Goal: Task Accomplishment & Management: Use online tool/utility

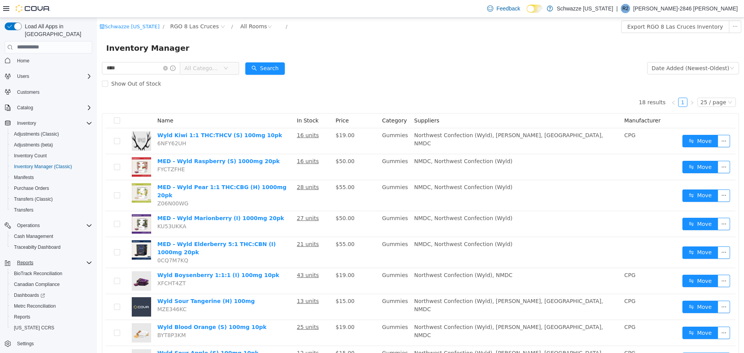
scroll to position [3, 0]
click at [25, 313] on span "Reports" at bounding box center [22, 316] width 16 height 6
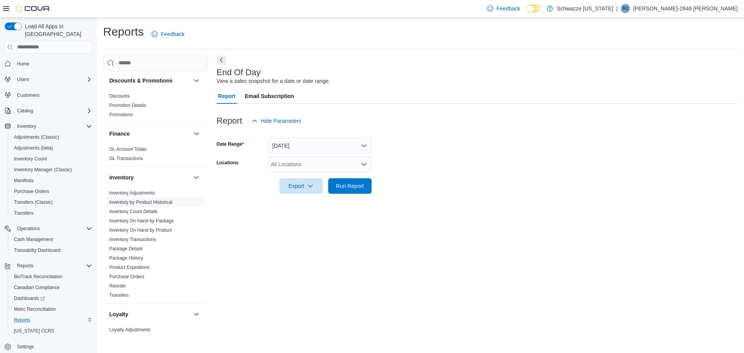
scroll to position [155, 0]
click at [299, 169] on div "All Locations" at bounding box center [320, 164] width 104 height 15
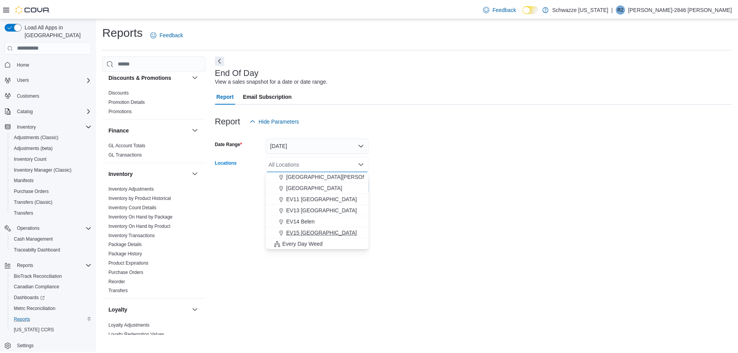
scroll to position [116, 0]
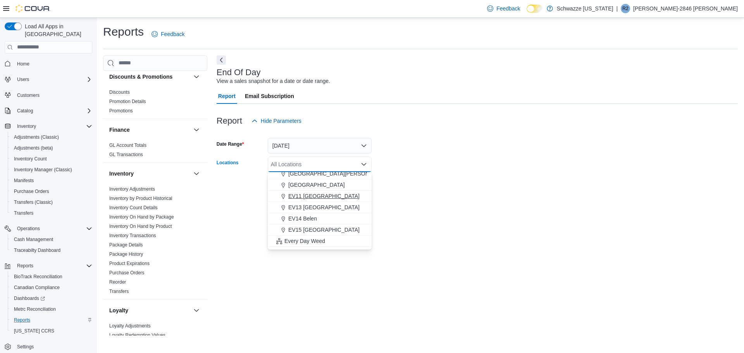
click at [323, 195] on span "EV11 [GEOGRAPHIC_DATA]" at bounding box center [323, 196] width 71 height 8
drag, startPoint x: 434, startPoint y: 179, endPoint x: 397, endPoint y: 195, distance: 40.2
click at [432, 181] on form "Date Range [DATE] Locations [GEOGRAPHIC_DATA] [GEOGRAPHIC_DATA] [GEOGRAPHIC_DAT…" at bounding box center [477, 161] width 521 height 65
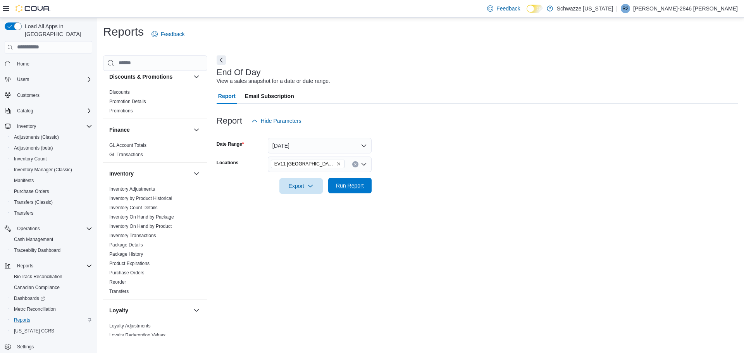
click at [361, 189] on span "Run Report" at bounding box center [350, 186] width 28 height 8
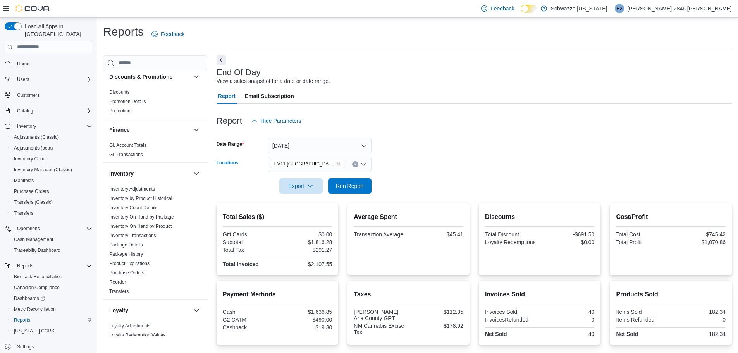
click at [337, 164] on icon "Remove EV11 Las Cruces South Valley from selection in this group" at bounding box center [338, 164] width 5 height 5
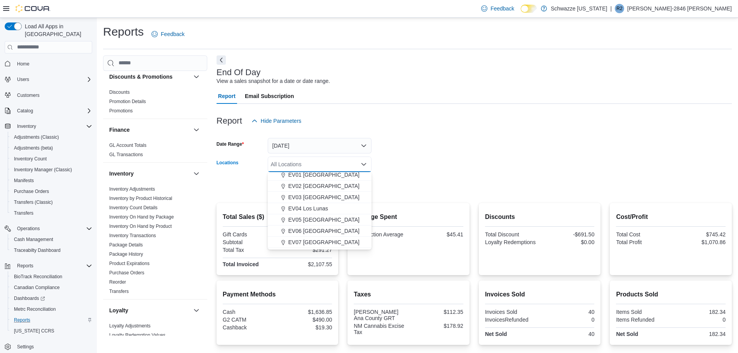
scroll to position [39, 0]
click at [314, 217] on span "EV06 [GEOGRAPHIC_DATA]" at bounding box center [323, 218] width 71 height 8
click at [417, 145] on form "Date Range [DATE] Locations [GEOGRAPHIC_DATA] [GEOGRAPHIC_DATA] [GEOGRAPHIC_DAT…" at bounding box center [474, 161] width 515 height 65
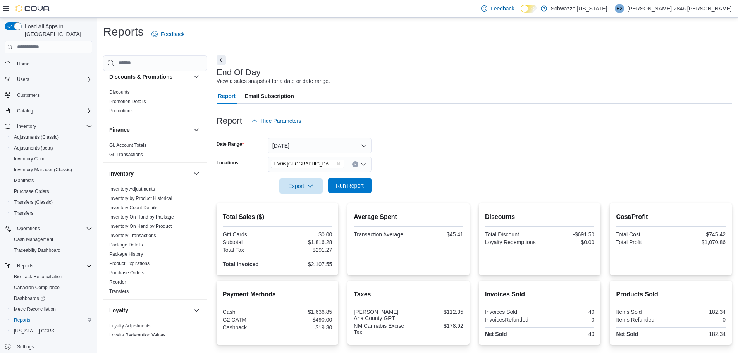
click at [355, 184] on span "Run Report" at bounding box center [350, 186] width 28 height 8
